Goal: Transaction & Acquisition: Purchase product/service

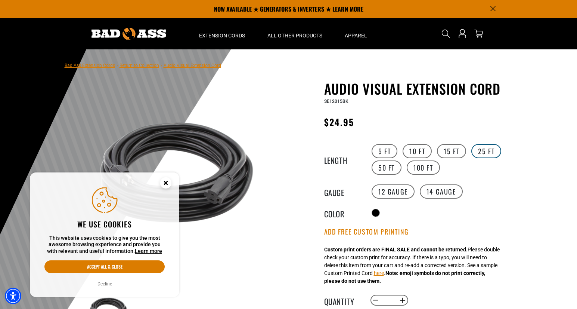
click at [481, 152] on label "25 FT" at bounding box center [487, 151] width 30 height 14
click at [164, 183] on circle "Close this option" at bounding box center [165, 182] width 11 height 11
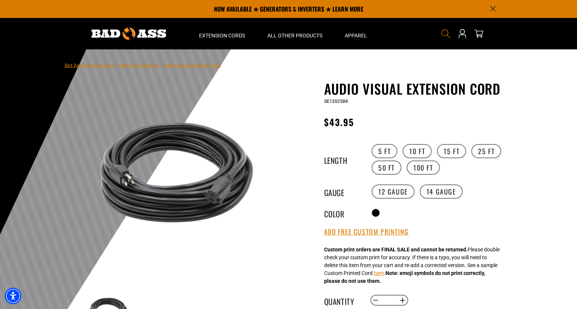
click at [446, 35] on use "Search" at bounding box center [446, 33] width 9 height 9
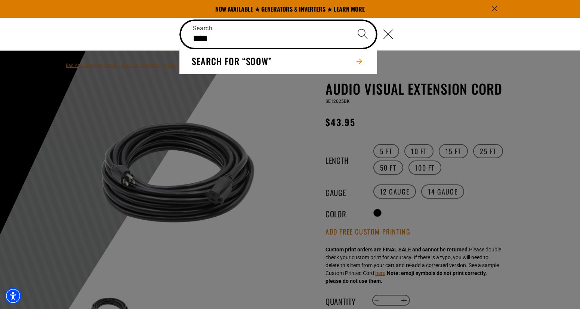
type input "****"
click at [349, 21] on button "Search" at bounding box center [362, 34] width 26 height 26
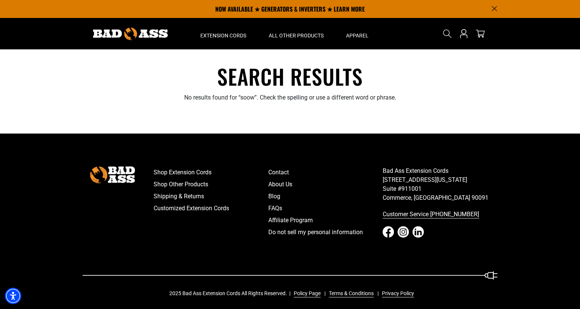
scroll to position [3, 0]
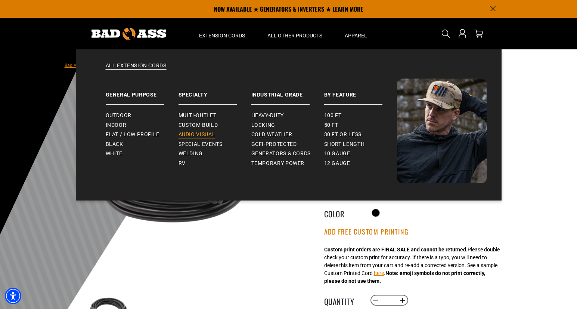
click at [201, 132] on span "Audio Visual" at bounding box center [197, 134] width 37 height 7
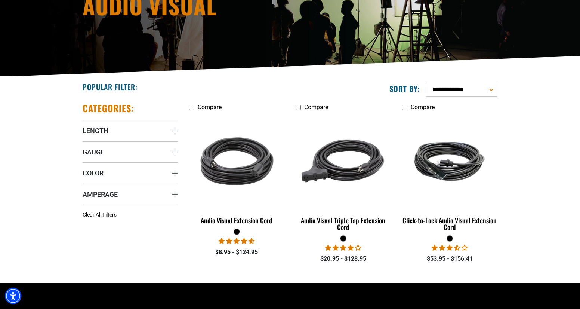
scroll to position [114, 0]
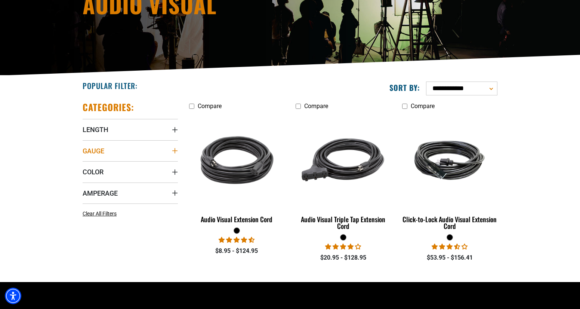
click at [170, 147] on summary "Gauge" at bounding box center [130, 150] width 95 height 21
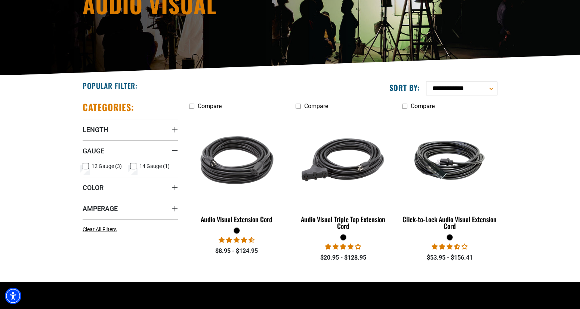
click at [85, 167] on icon at bounding box center [86, 166] width 6 height 10
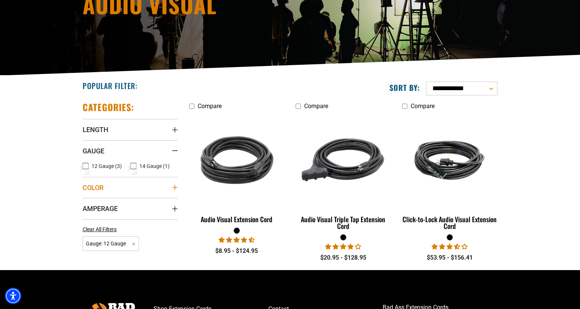
click at [168, 190] on summary "Color" at bounding box center [130, 187] width 95 height 21
click at [86, 204] on icon at bounding box center [86, 203] width 6 height 10
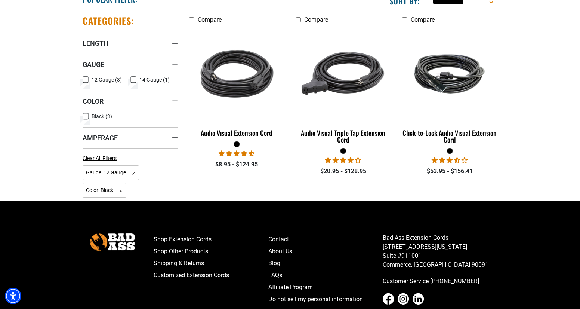
scroll to position [202, 0]
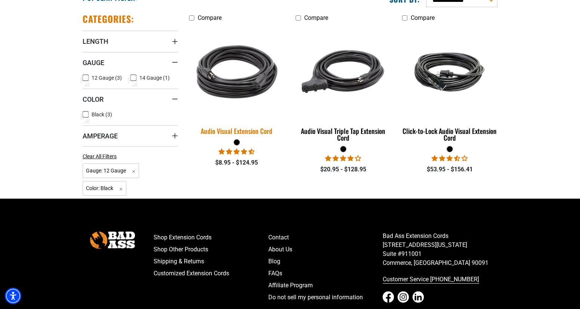
click at [249, 130] on div "Audio Visual Extension Cord" at bounding box center [236, 130] width 95 height 7
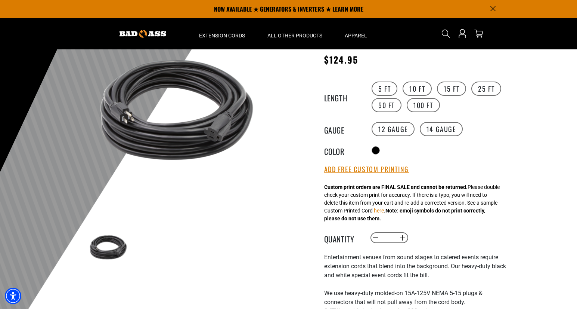
scroll to position [51, 0]
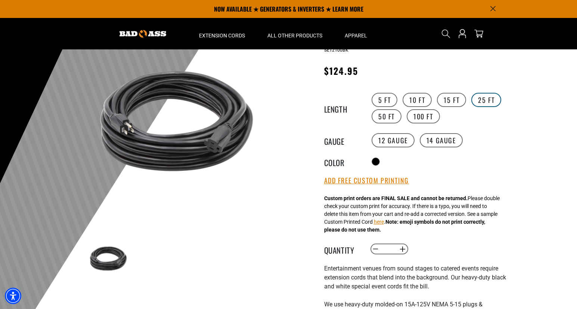
click at [479, 103] on label "25 FT" at bounding box center [487, 100] width 30 height 14
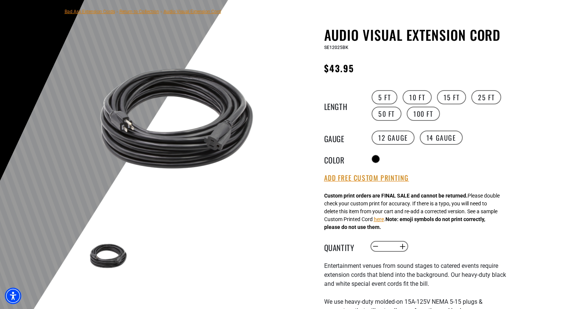
scroll to position [55, 0]
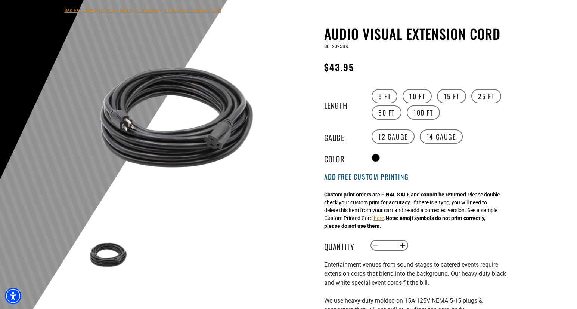
click at [390, 180] on button "Add Free Custom Printing" at bounding box center [366, 177] width 85 height 8
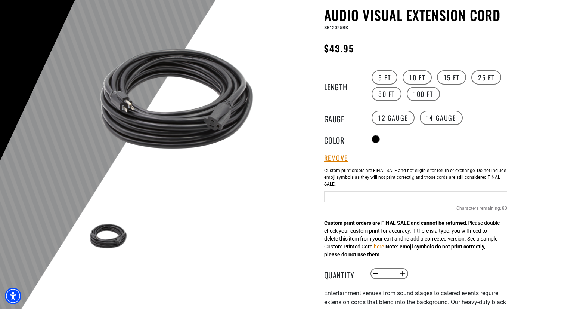
scroll to position [96, 0]
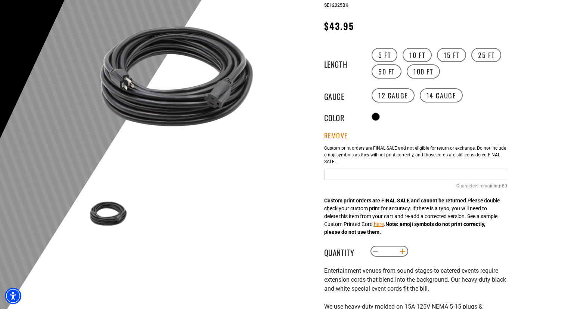
click at [402, 254] on button "Increase quantity for Audio Visual Extension Cord" at bounding box center [403, 251] width 12 height 13
type input "*"
click at [390, 175] on input "Text field" at bounding box center [415, 174] width 183 height 11
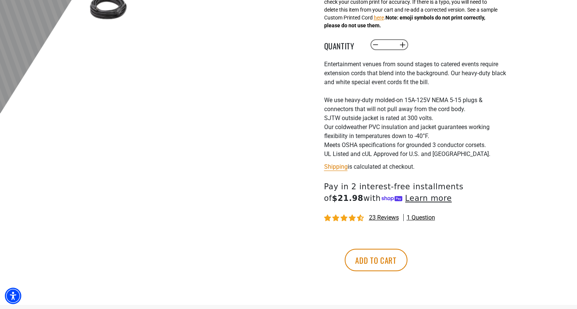
scroll to position [303, 0]
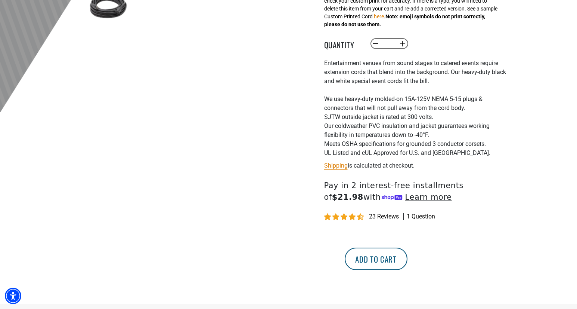
type input "**********"
click at [408, 259] on button "Add to cart" at bounding box center [376, 258] width 63 height 22
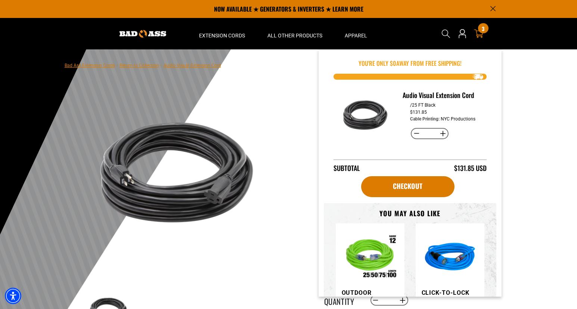
click at [481, 29] on div "3 3 items" at bounding box center [483, 28] width 10 height 10
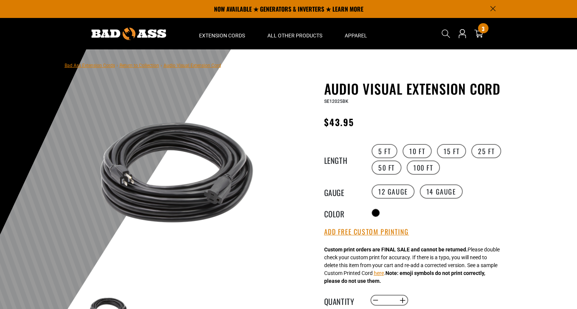
click at [109, 37] on img at bounding box center [129, 34] width 75 height 12
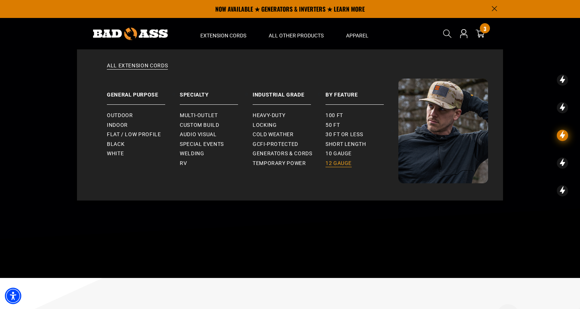
click at [333, 159] on link "12 gauge" at bounding box center [361, 163] width 73 height 10
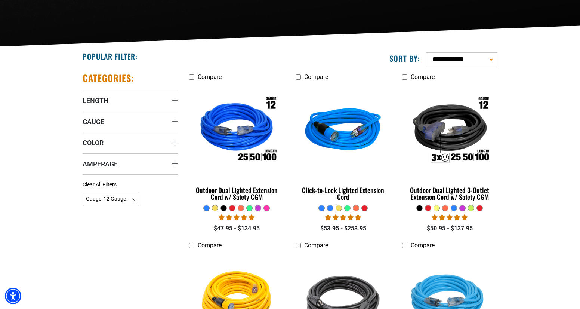
scroll to position [143, 0]
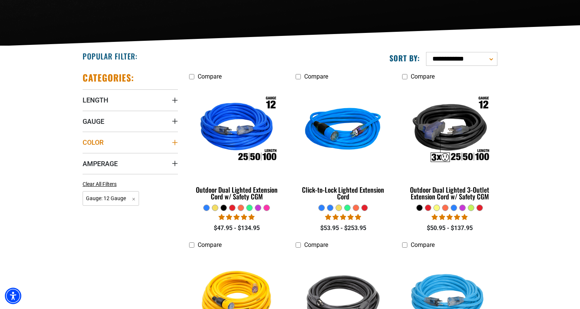
click at [162, 141] on summary "Color" at bounding box center [130, 142] width 95 height 21
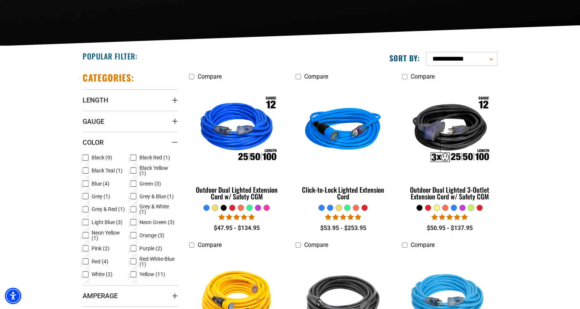
click at [86, 158] on icon at bounding box center [86, 158] width 6 height 10
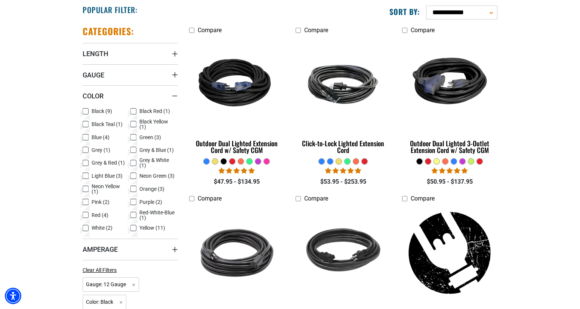
scroll to position [191, 0]
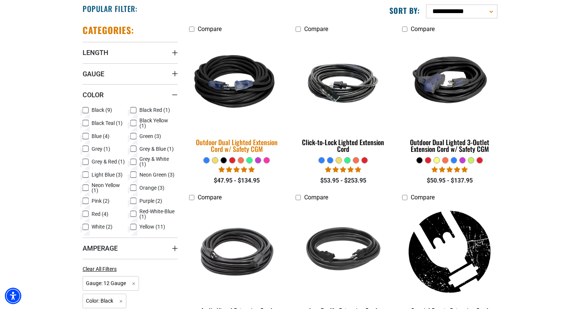
click at [245, 143] on div "Outdoor Dual Lighted Extension Cord w/ Safety CGM" at bounding box center [236, 145] width 95 height 13
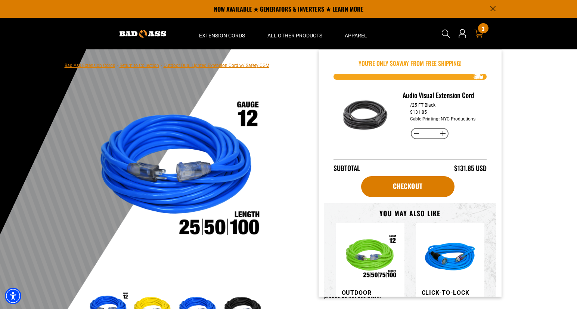
click at [480, 38] on icon at bounding box center [479, 33] width 9 height 9
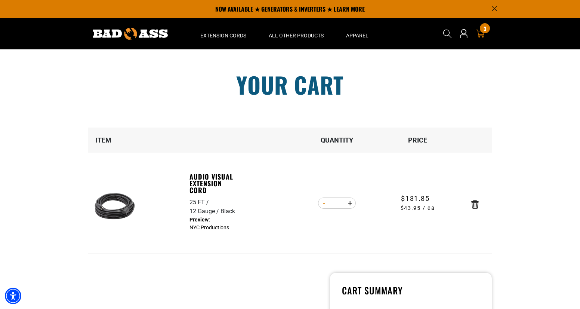
click at [325, 204] on button "Decrease quantity for Audio Visual Extension Cord" at bounding box center [324, 203] width 12 height 13
type input "*"
click at [476, 206] on icon "Remove Audio Visual Extension Cord - 25 FT / 12 Gauge / Black" at bounding box center [474, 204] width 7 height 9
